Goal: Transaction & Acquisition: Subscribe to service/newsletter

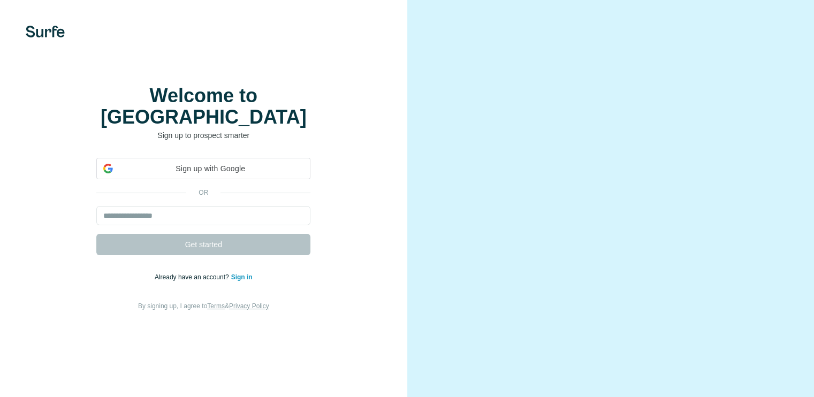
click at [253, 174] on span "Sign up with Google" at bounding box center [210, 168] width 186 height 11
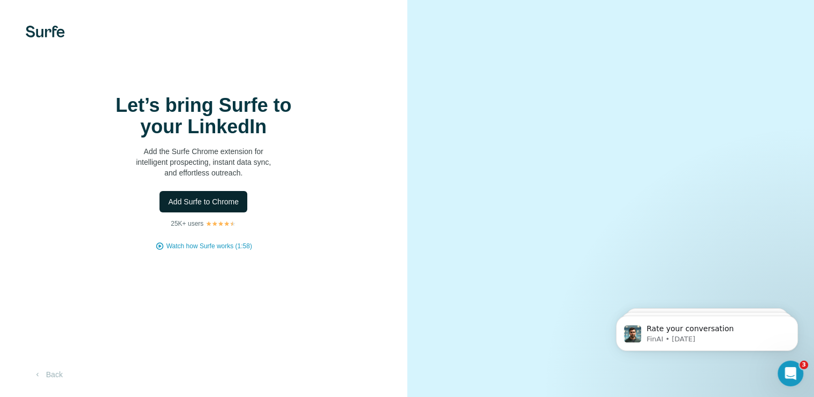
click at [219, 212] on button "Add Surfe to Chrome" at bounding box center [203, 201] width 88 height 21
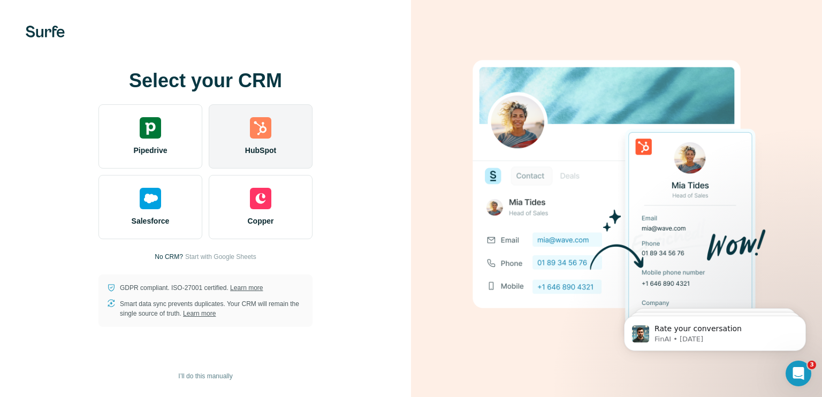
click at [250, 125] on img at bounding box center [260, 127] width 21 height 21
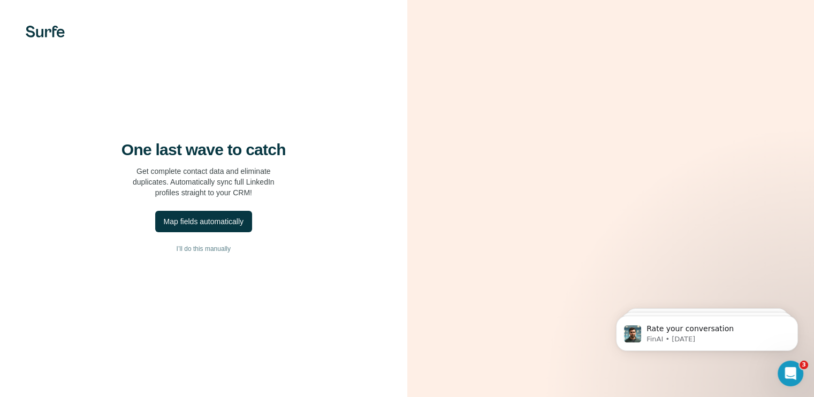
scroll to position [25, 0]
click at [198, 249] on button "I’ll do this manually" at bounding box center [203, 249] width 364 height 16
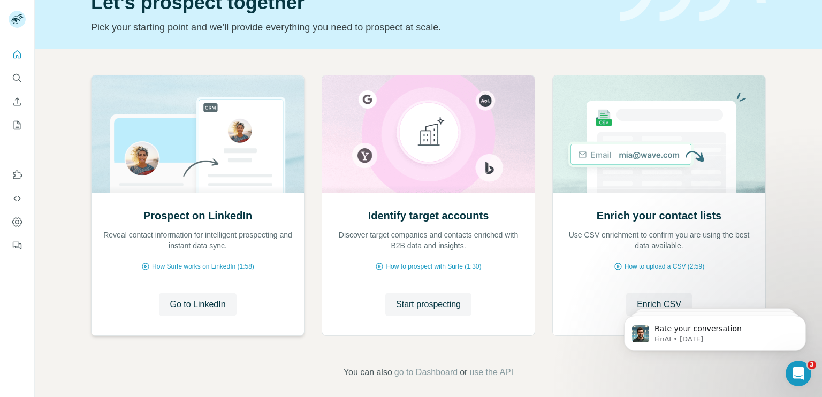
scroll to position [65, 0]
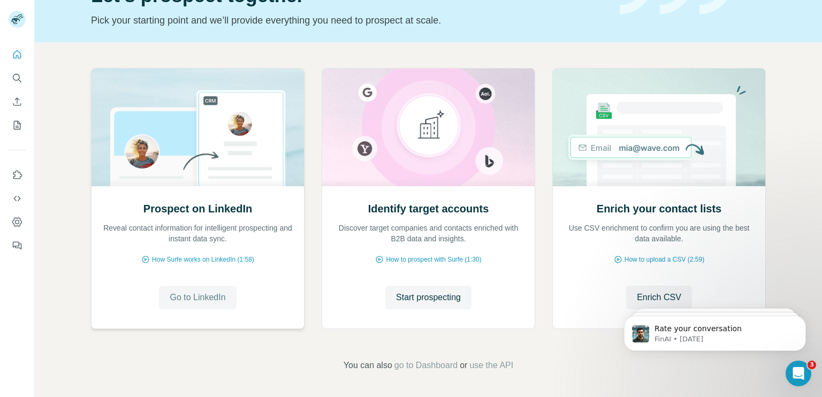
click at [208, 297] on span "Go to LinkedIn" at bounding box center [198, 297] width 56 height 13
